Goal: Task Accomplishment & Management: Complete application form

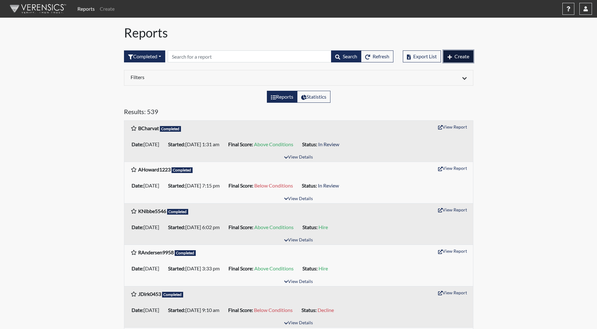
click at [458, 58] on span "Create" at bounding box center [462, 56] width 15 height 6
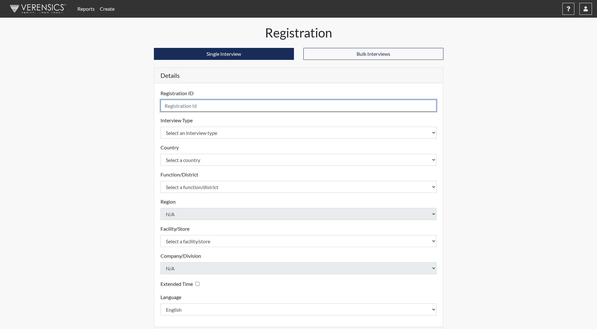
click at [244, 102] on input "text" at bounding box center [299, 105] width 276 height 12
type input "ESaye5337"
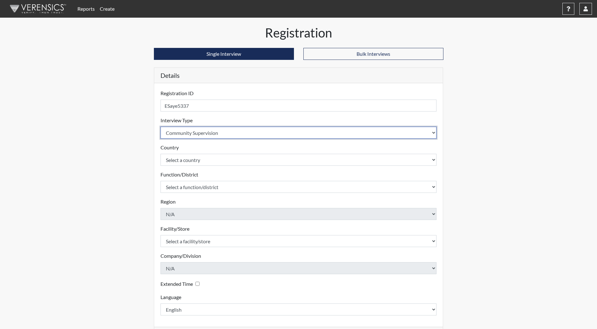
select select "ff733e93-e1bf-11ea-9c9f-0eff0cf7eb8f"
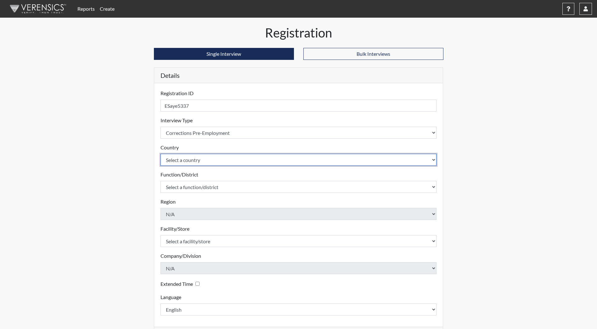
select select "united-states-of-[GEOGRAPHIC_DATA]"
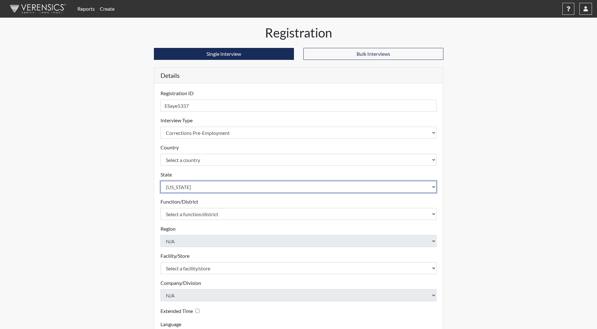
select select "ND"
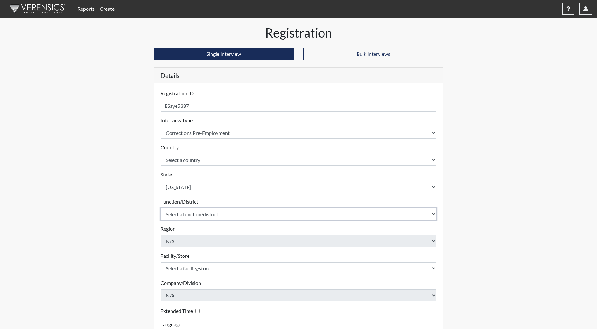
select select "1e5b4d91-18c1-44f8-b08b-0a92f3668bee"
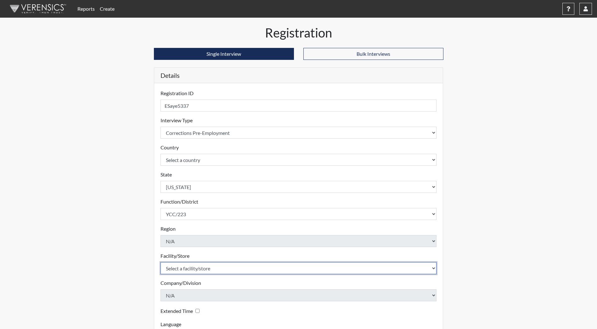
select select "b5d71108-2398-4d3d-9aa2-ff85b6e68adc"
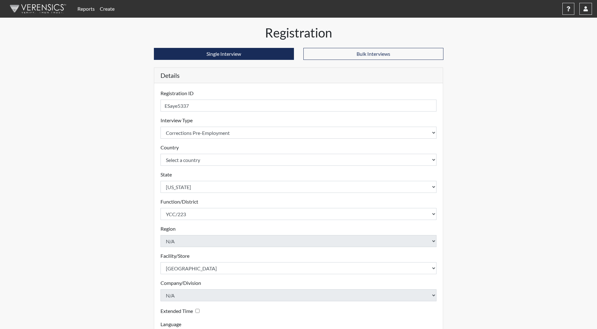
scroll to position [53, 0]
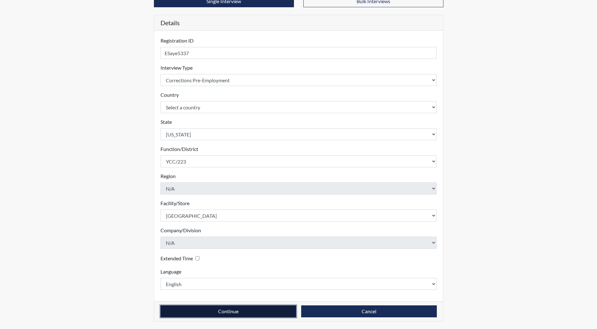
click at [161, 305] on button "Continue" at bounding box center [229, 311] width 136 height 12
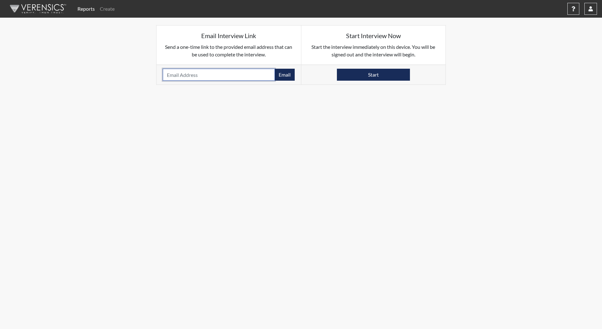
click at [210, 75] on input "email" at bounding box center [219, 75] width 112 height 12
type input "[EMAIL_ADDRESS][DOMAIN_NAME]"
click at [275, 69] on button "Email" at bounding box center [285, 75] width 20 height 12
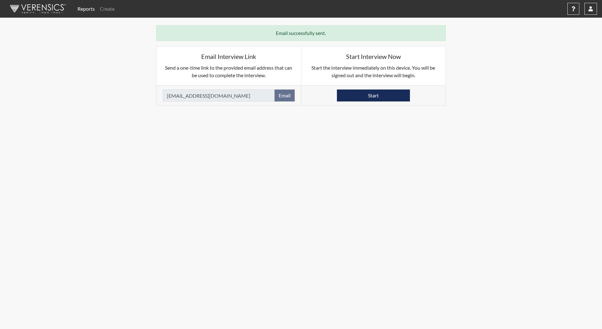
click at [44, 5] on img at bounding box center [37, 8] width 72 height 19
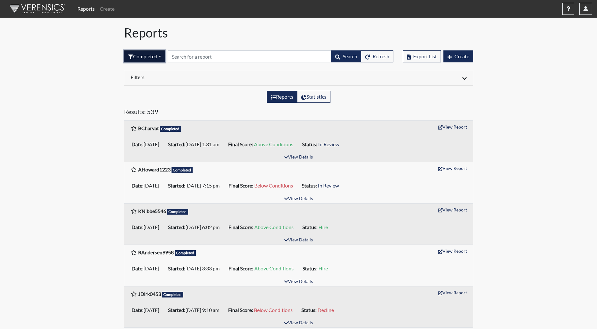
click at [142, 54] on button "Completed" at bounding box center [144, 56] width 41 height 12
click at [150, 88] on button "Sent by email" at bounding box center [149, 91] width 50 height 10
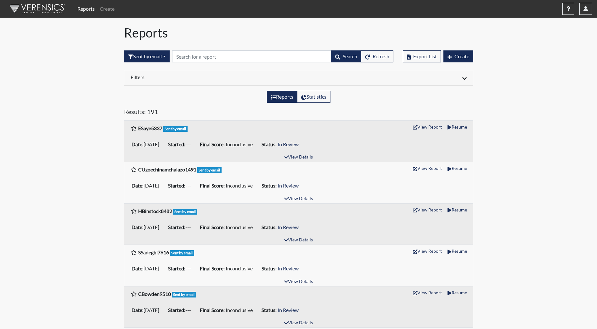
click at [42, 5] on img at bounding box center [37, 8] width 72 height 19
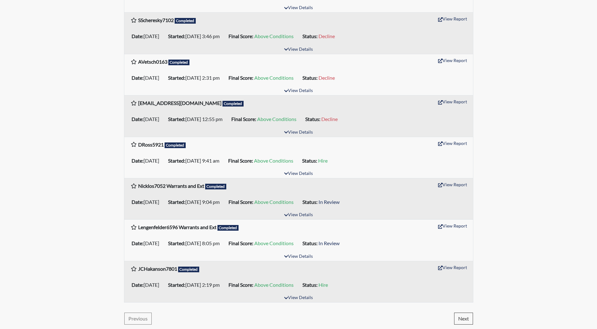
scroll to position [854, 0]
click at [465, 315] on button "Next" at bounding box center [463, 318] width 19 height 12
